Goal: Transaction & Acquisition: Purchase product/service

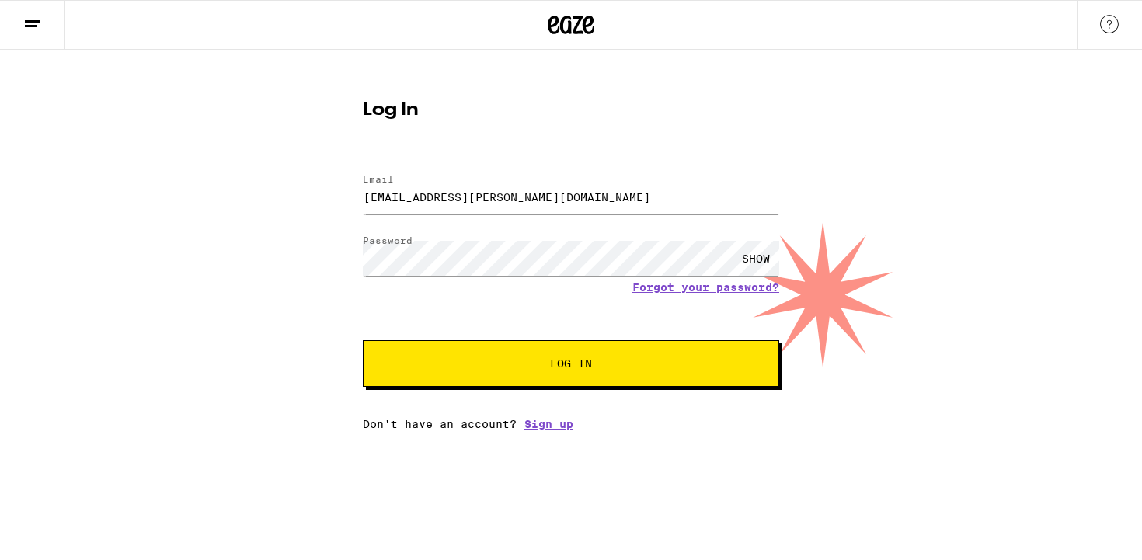
click at [363, 340] on button "Log In" at bounding box center [571, 363] width 416 height 47
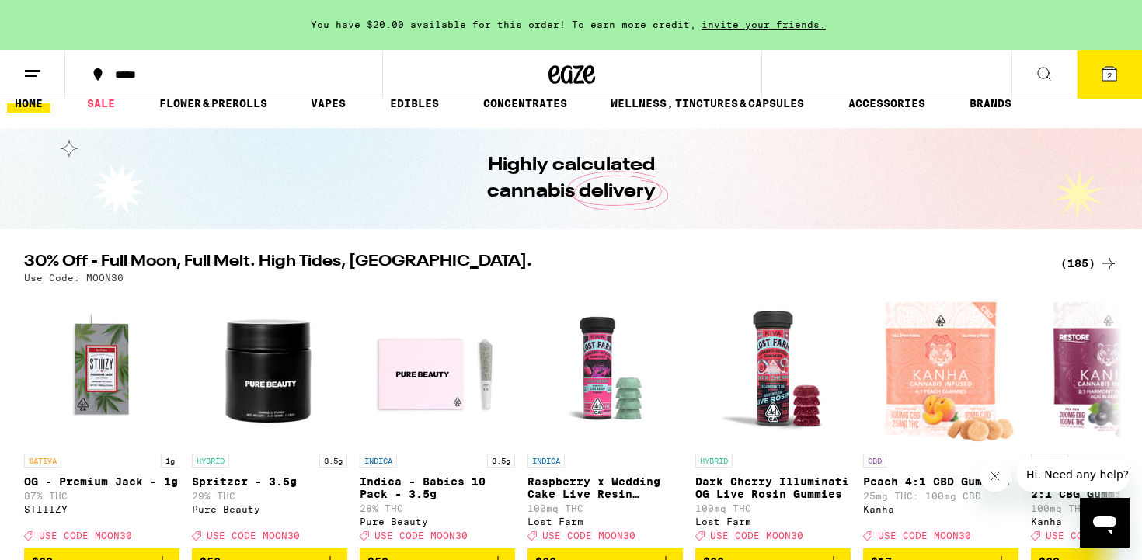
scroll to position [23, 0]
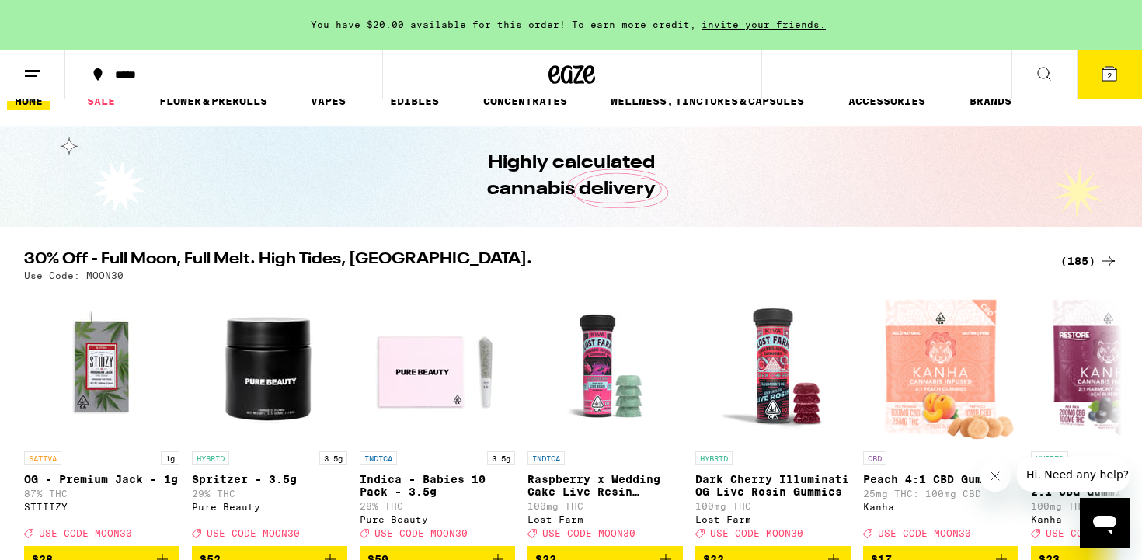
click at [1083, 262] on div "(185)" at bounding box center [1088, 261] width 57 height 19
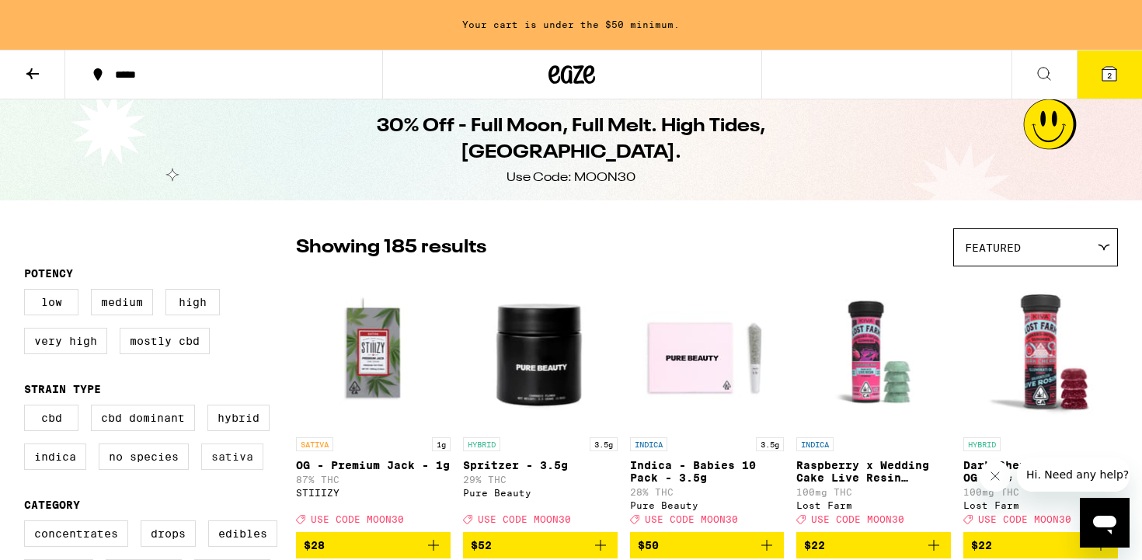
click at [232, 468] on label "Sativa" at bounding box center [232, 456] width 62 height 26
click at [28, 408] on input "Sativa" at bounding box center [27, 407] width 1 height 1
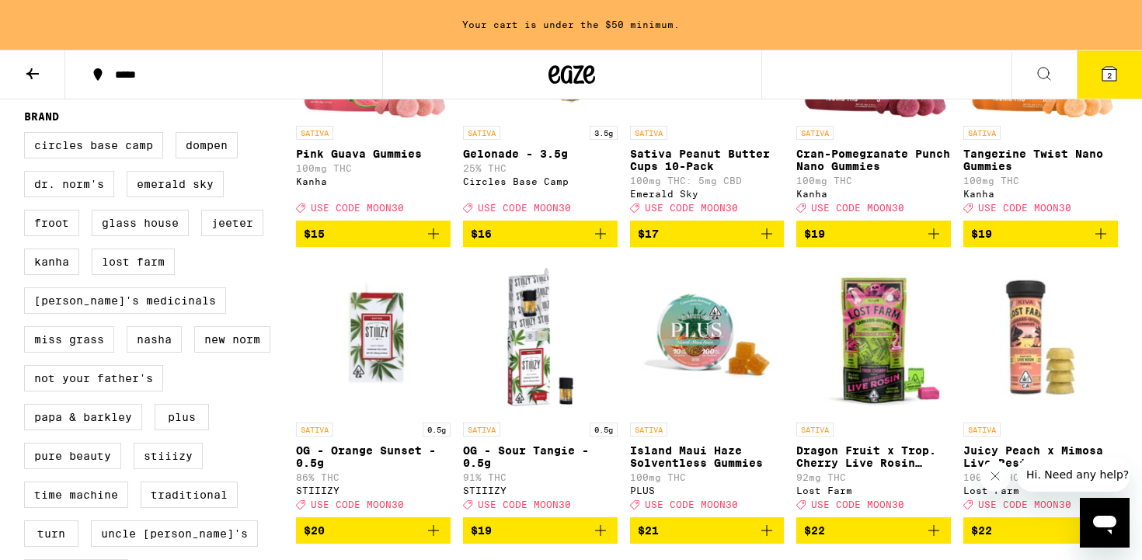
scroll to position [1068, 0]
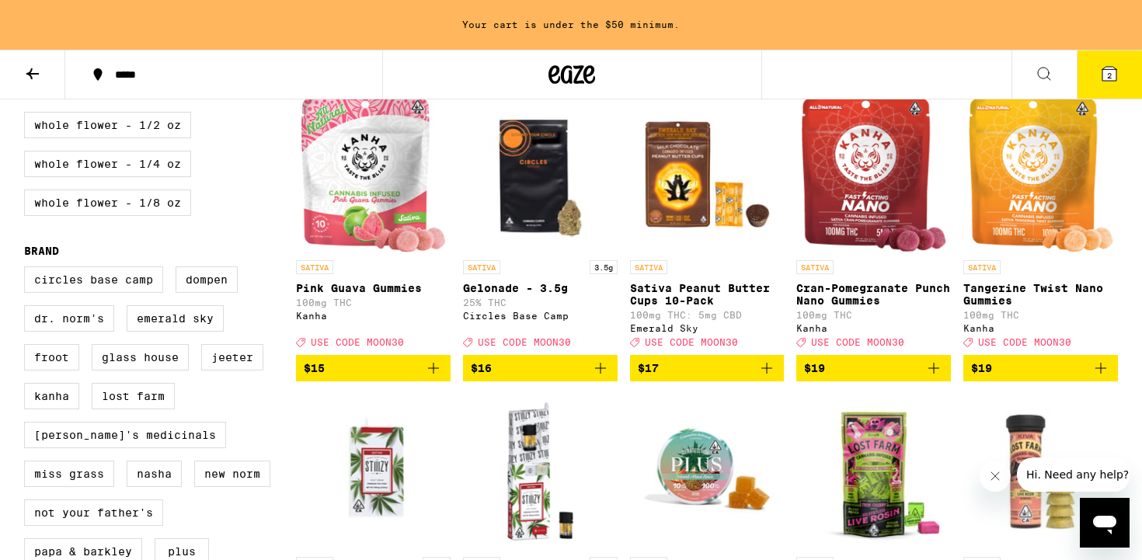
checkbox input "false"
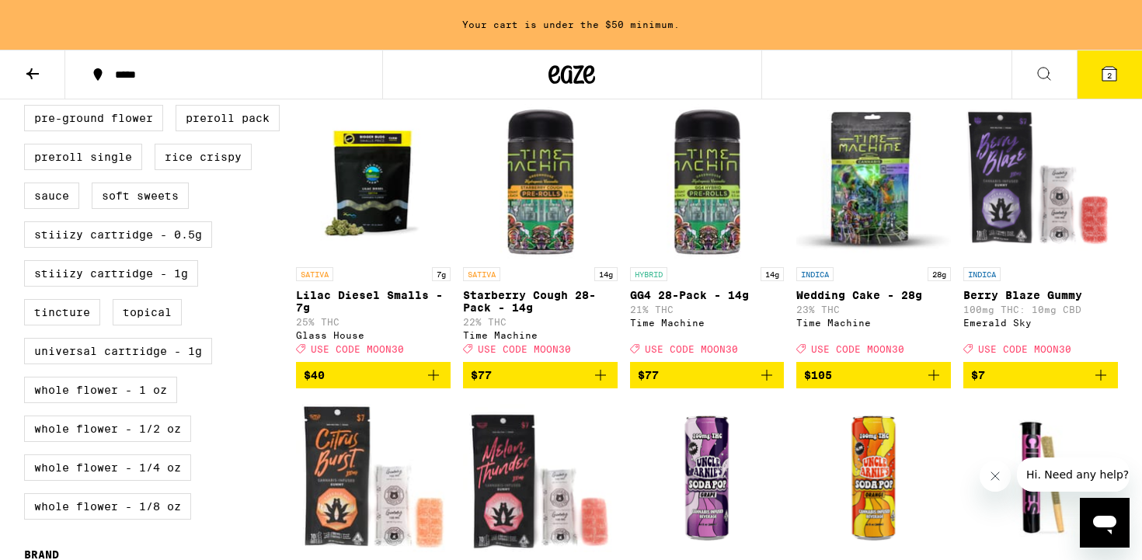
scroll to position [506, 0]
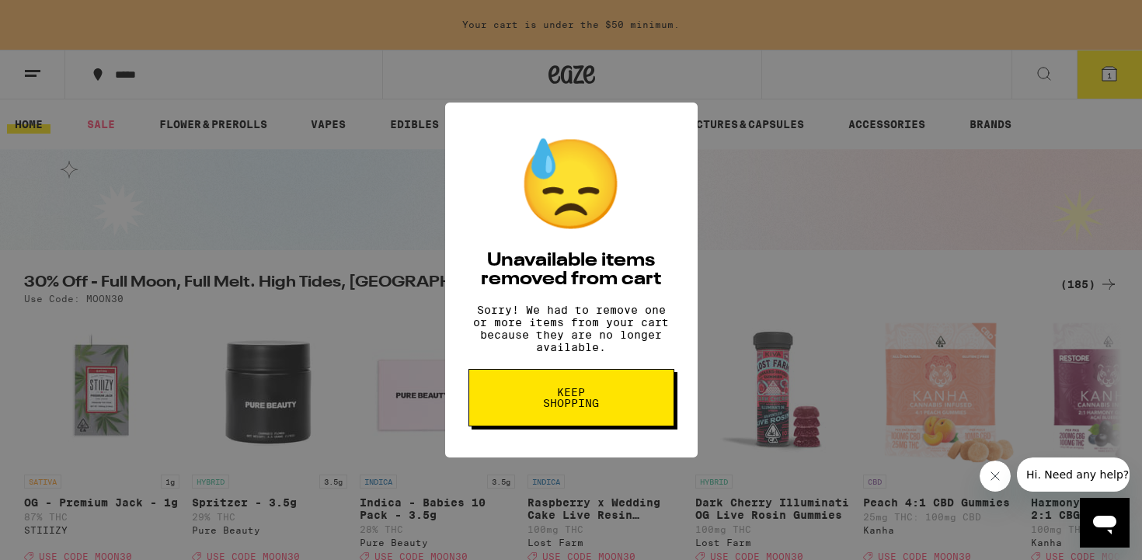
scroll to position [12, 0]
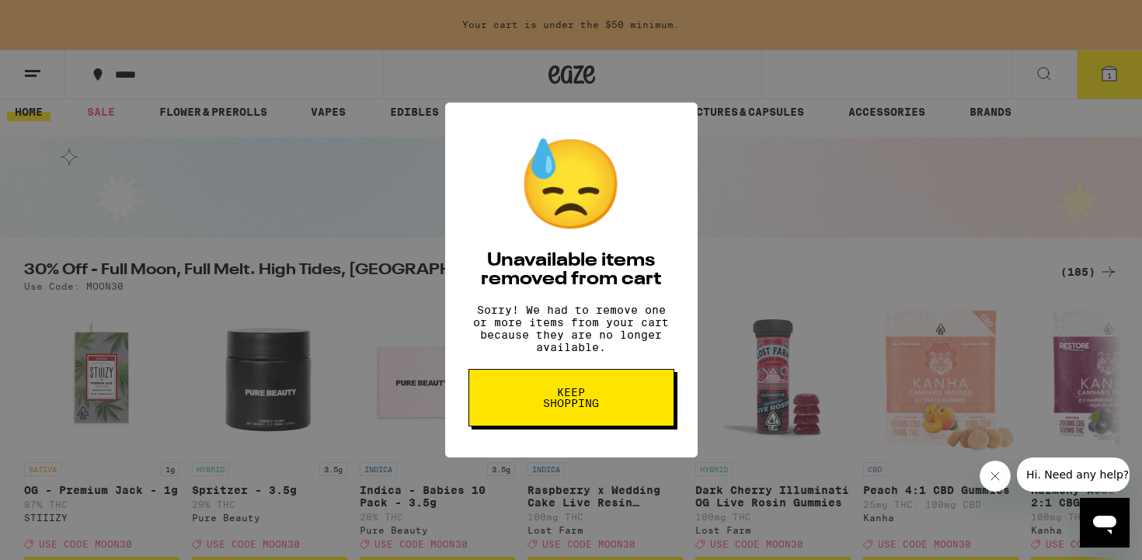
click at [588, 409] on span "Keep Shopping" at bounding box center [571, 398] width 80 height 22
